Goal: Information Seeking & Learning: Learn about a topic

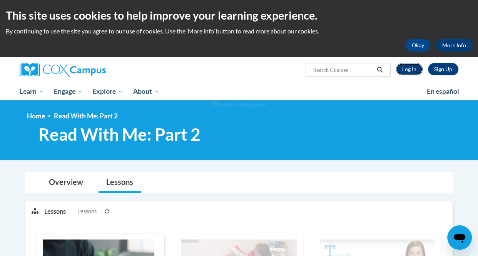
click at [407, 72] on link "Log In" at bounding box center [409, 69] width 27 height 12
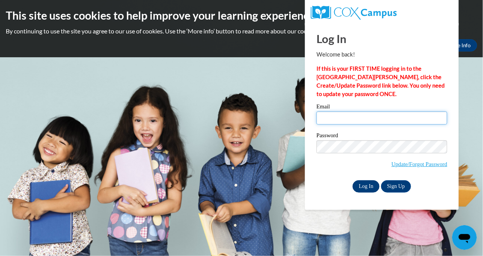
type input "[EMAIL_ADDRESS][DOMAIN_NAME]"
click at [365, 186] on input "Log In" at bounding box center [366, 187] width 27 height 12
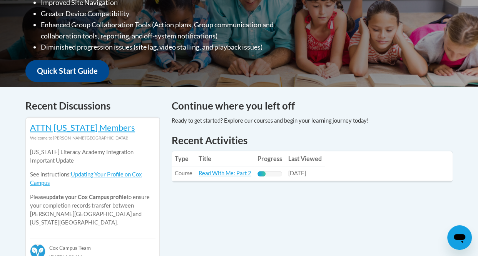
scroll to position [266, 0]
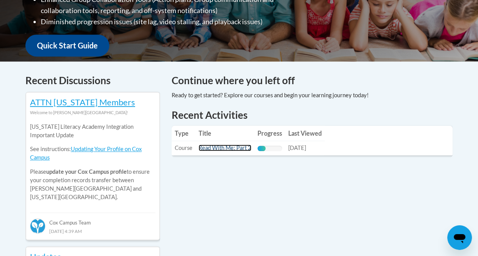
click at [226, 149] on link "Read With Me: Part 2" at bounding box center [225, 148] width 53 height 7
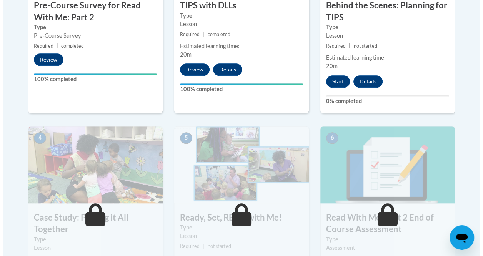
scroll to position [371, 0]
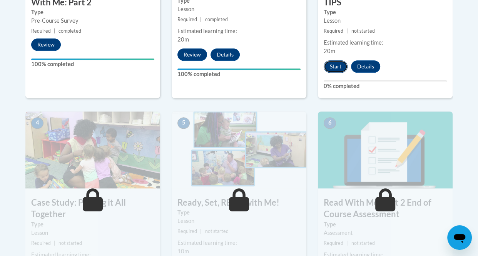
click at [333, 61] on button "Start" at bounding box center [336, 66] width 24 height 12
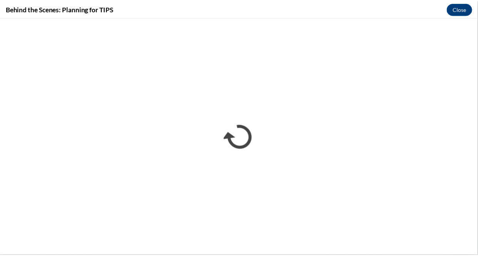
scroll to position [0, 0]
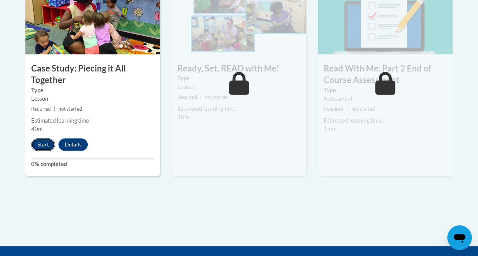
click at [42, 144] on button "Start" at bounding box center [43, 145] width 24 height 12
